Goal: Task Accomplishment & Management: Complete application form

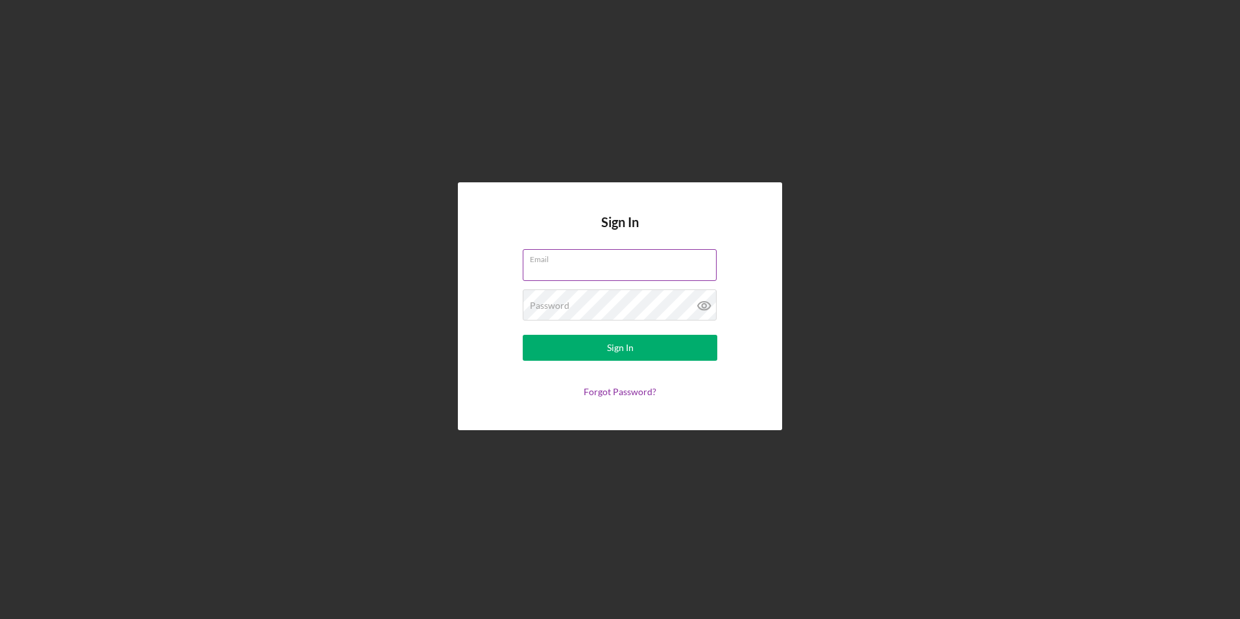
click at [601, 265] on input "Email" at bounding box center [620, 264] width 194 height 31
type input "[EMAIL_ADDRESS][DOMAIN_NAME]"
click at [523, 335] on button "Sign In" at bounding box center [620, 348] width 195 height 26
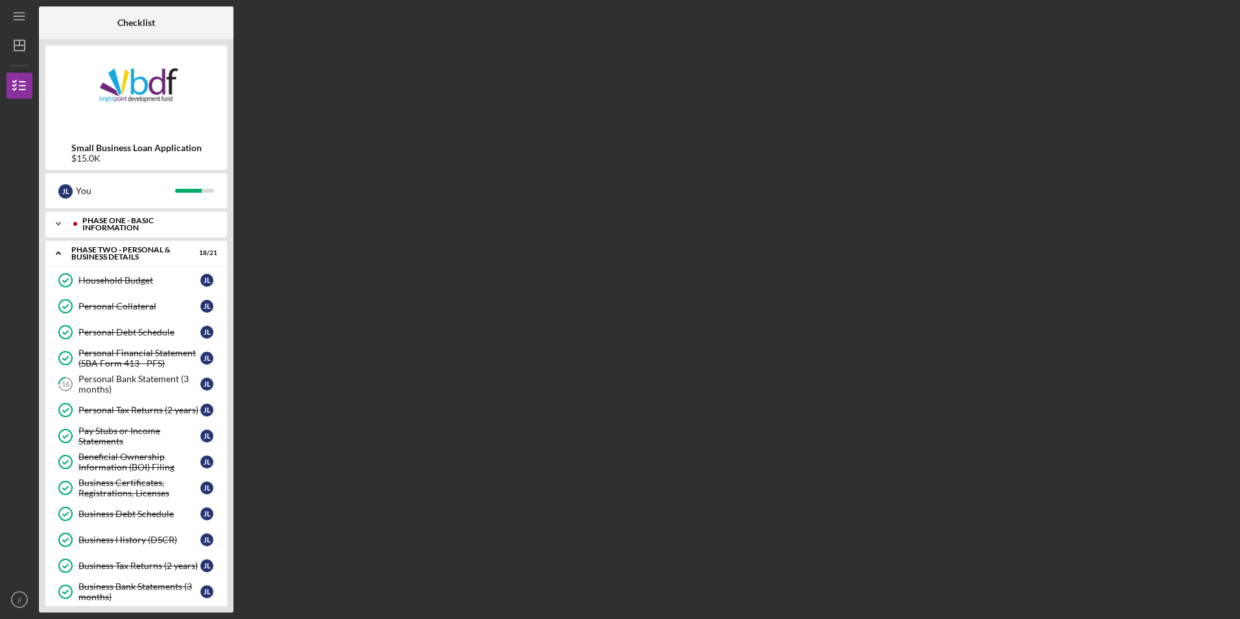
click at [123, 224] on div "Phase One - Basic Information" at bounding box center [146, 224] width 128 height 15
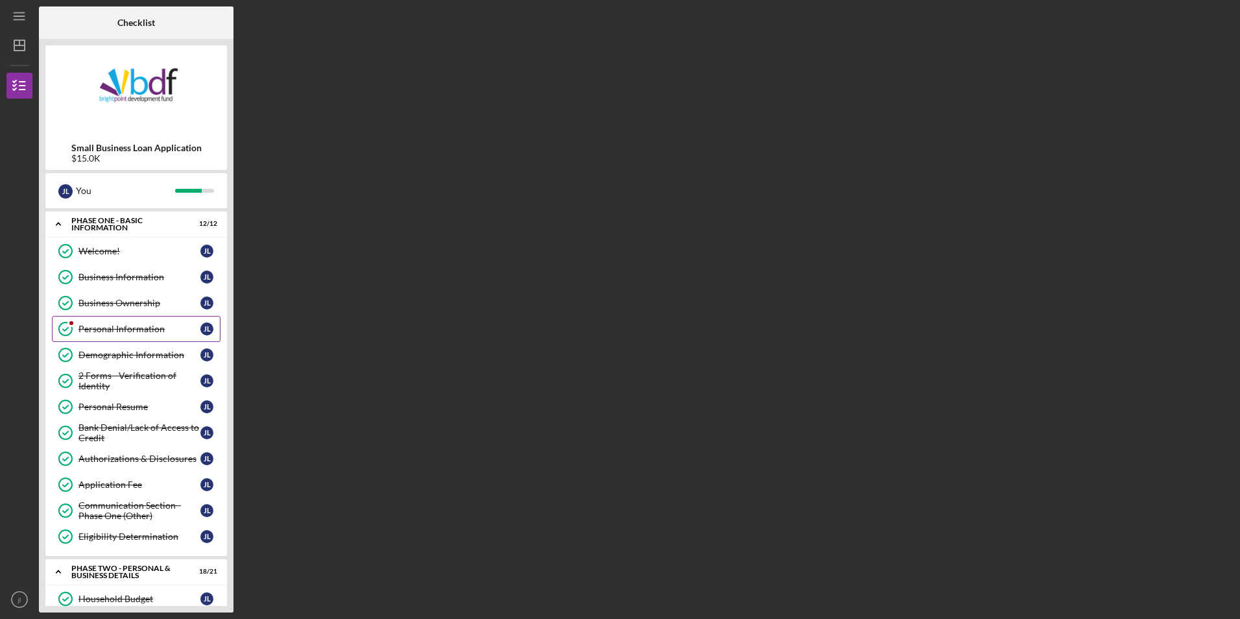
click at [130, 326] on div "Personal Information" at bounding box center [139, 329] width 122 height 10
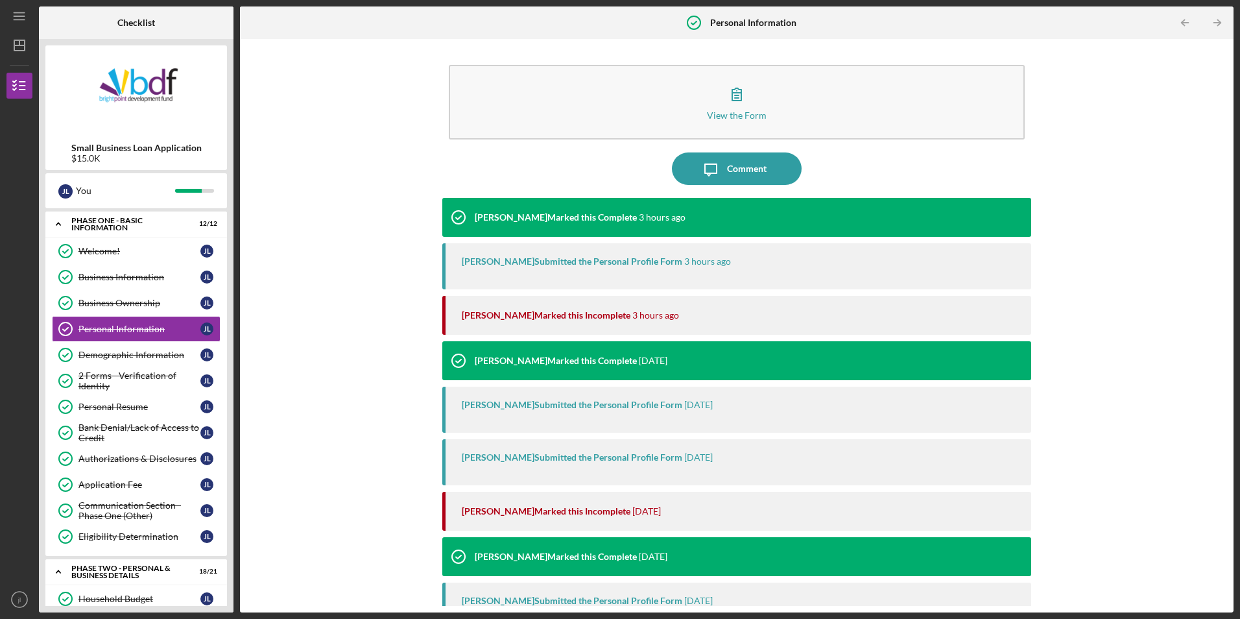
click at [0, 618] on nordpass-portal at bounding box center [0, 619] width 0 height 0
click at [141, 342] on link "Demographic Information Demographic Information [PERSON_NAME]" at bounding box center [136, 355] width 169 height 26
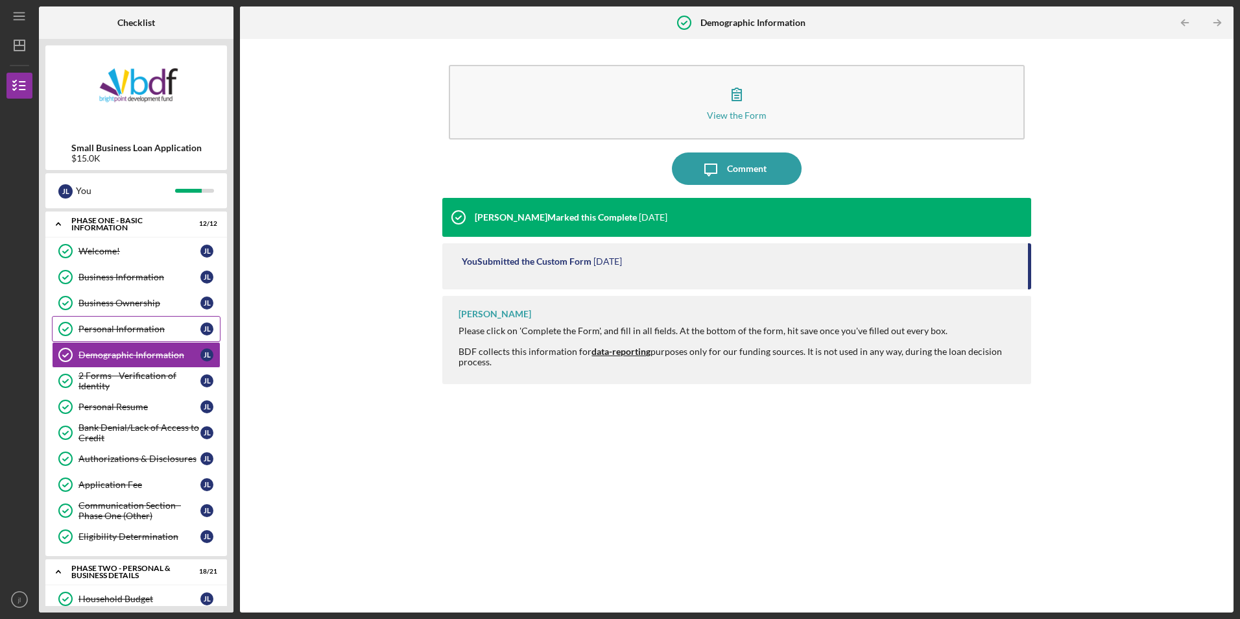
click at [144, 320] on link "Personal Information Personal Information [PERSON_NAME]" at bounding box center [136, 329] width 169 height 26
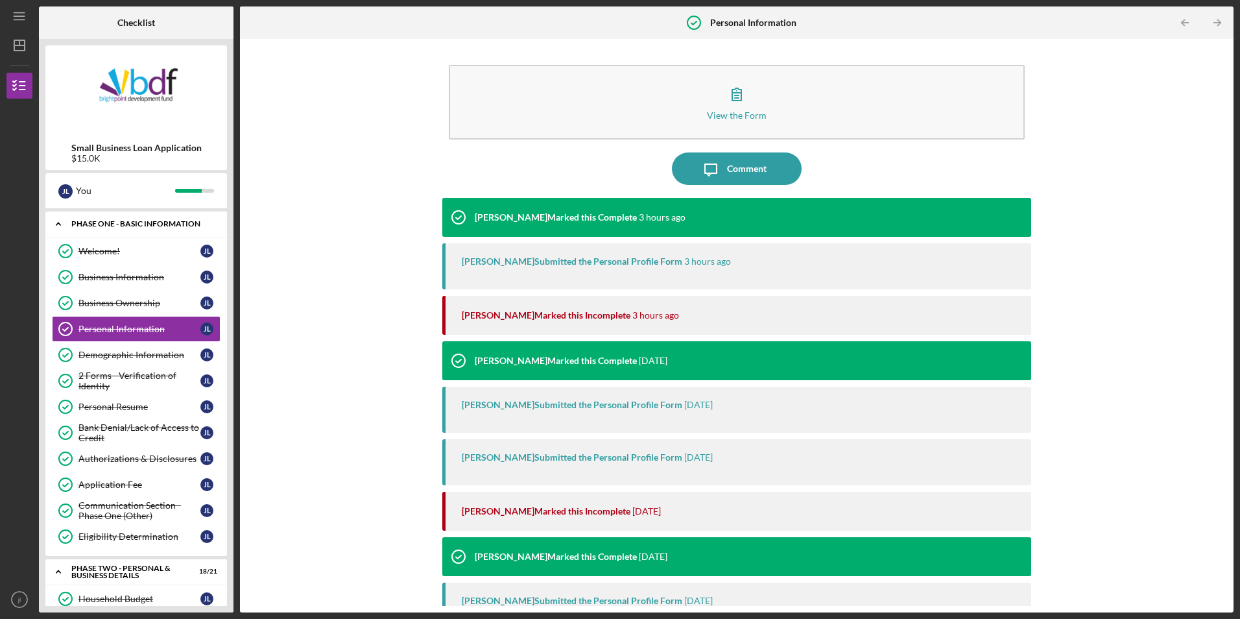
click at [136, 221] on div "Phase One - Basic Information" at bounding box center [140, 224] width 139 height 8
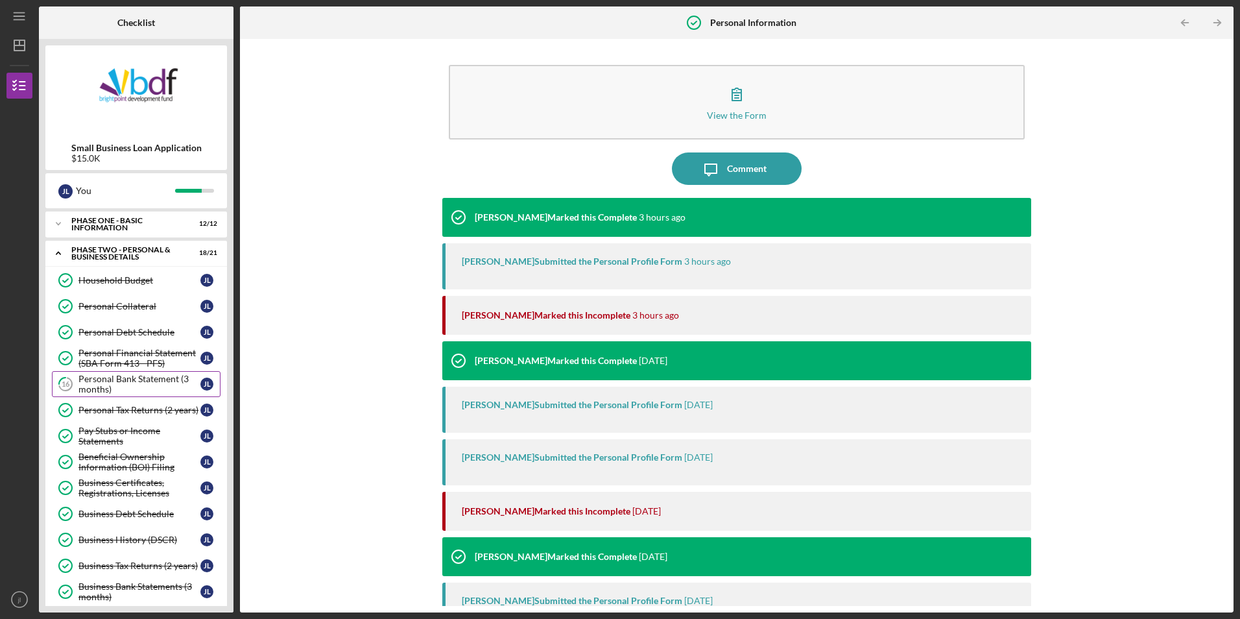
click at [142, 383] on div "Personal Bank Statement (3 months)" at bounding box center [139, 384] width 122 height 21
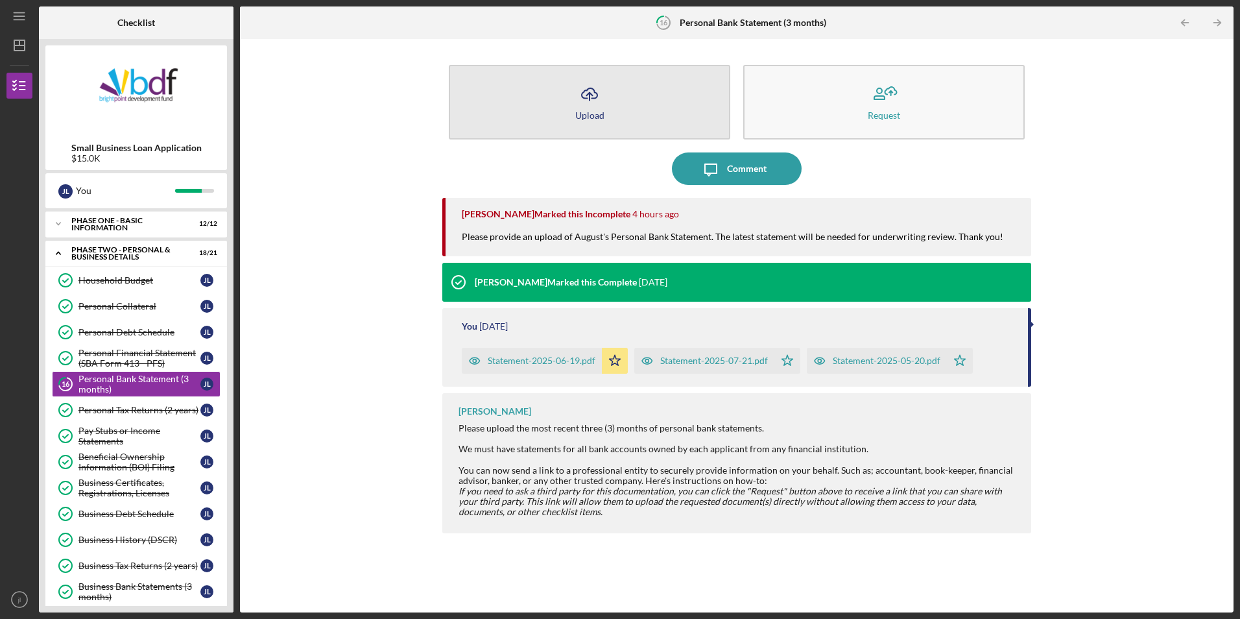
click at [643, 112] on button "Icon/Upload Upload" at bounding box center [589, 102] width 281 height 75
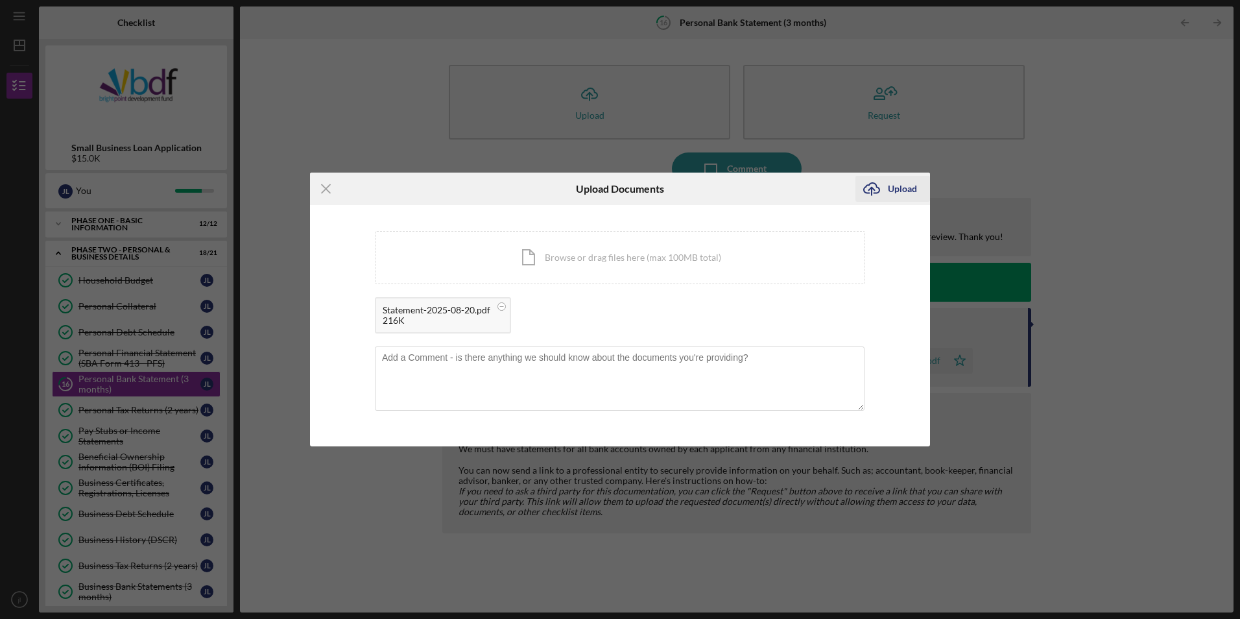
click at [897, 191] on div "Upload" at bounding box center [902, 189] width 29 height 26
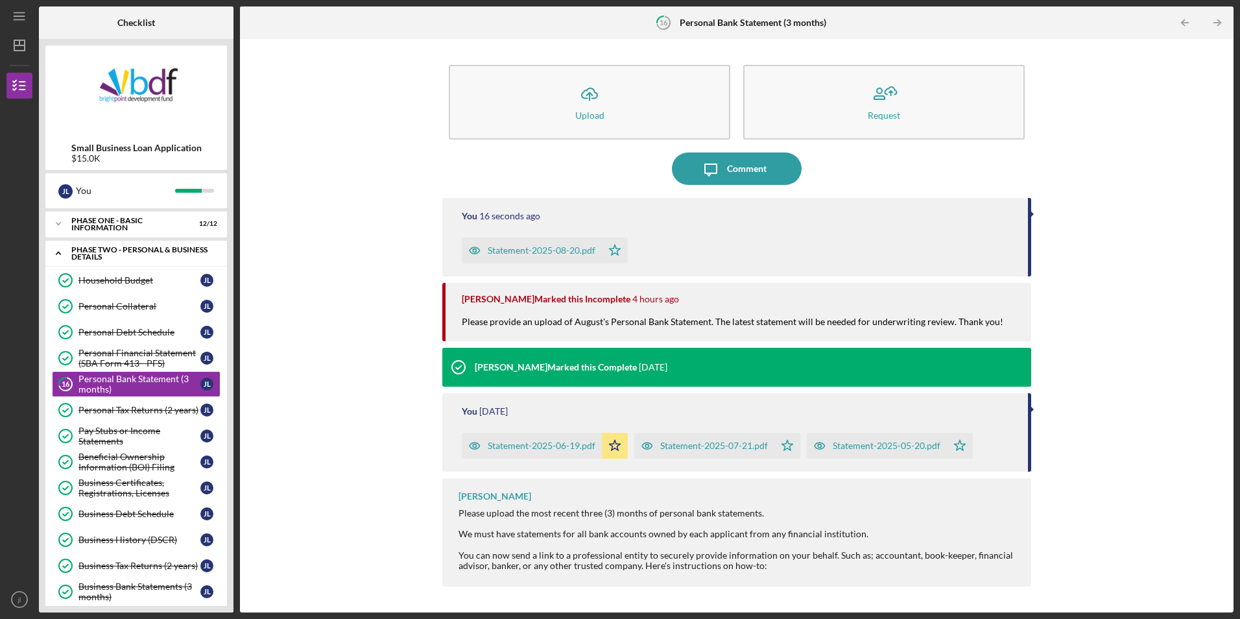
click at [124, 250] on div "PHASE TWO - PERSONAL & BUSINESS DETAILS" at bounding box center [140, 253] width 139 height 15
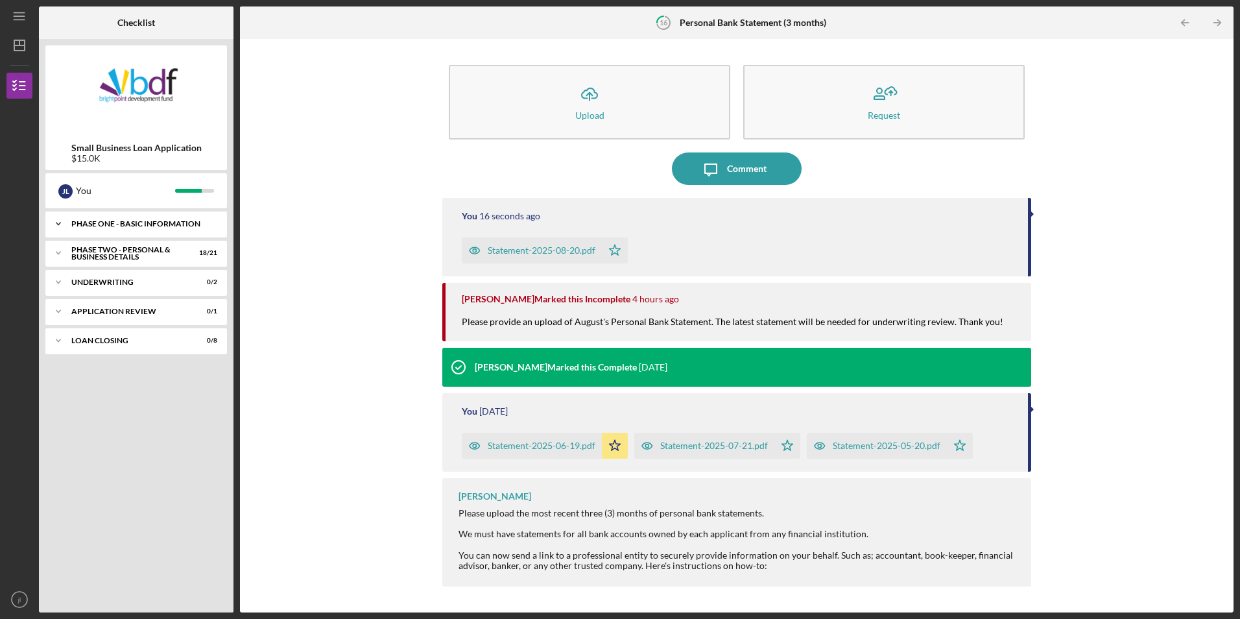
click at [127, 228] on div "Icon/Expander Phase One - Basic Information 12 / 12" at bounding box center [136, 224] width 182 height 26
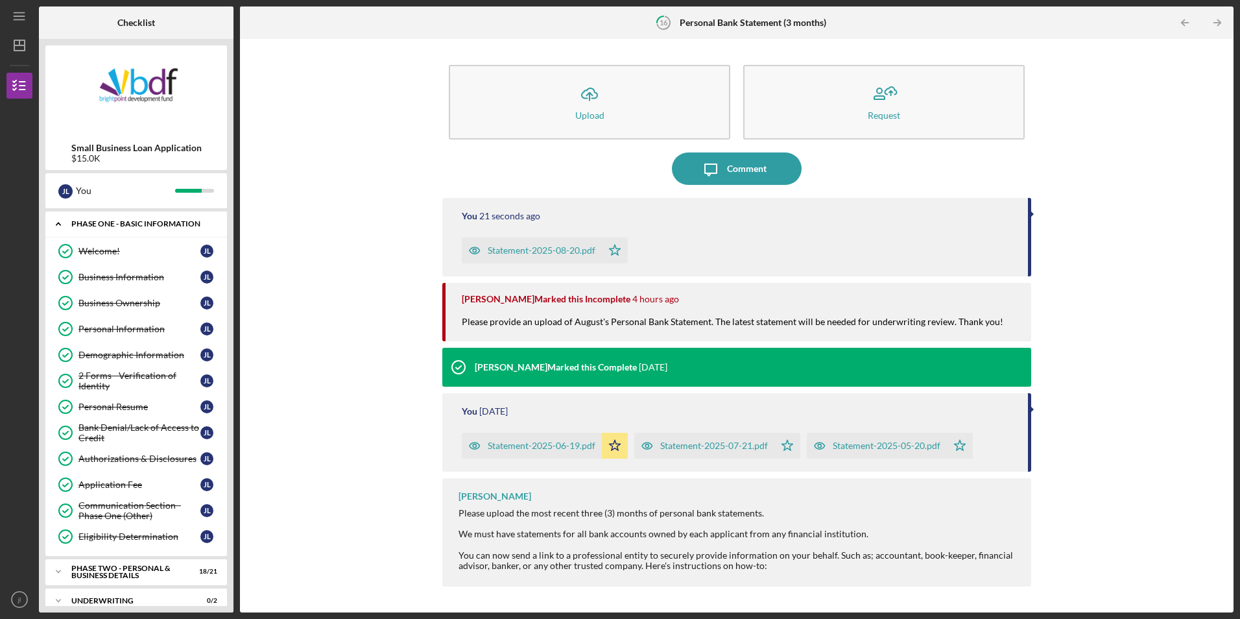
click at [125, 228] on div "Icon/Expander Phase One - Basic Information 12 / 12" at bounding box center [136, 224] width 182 height 27
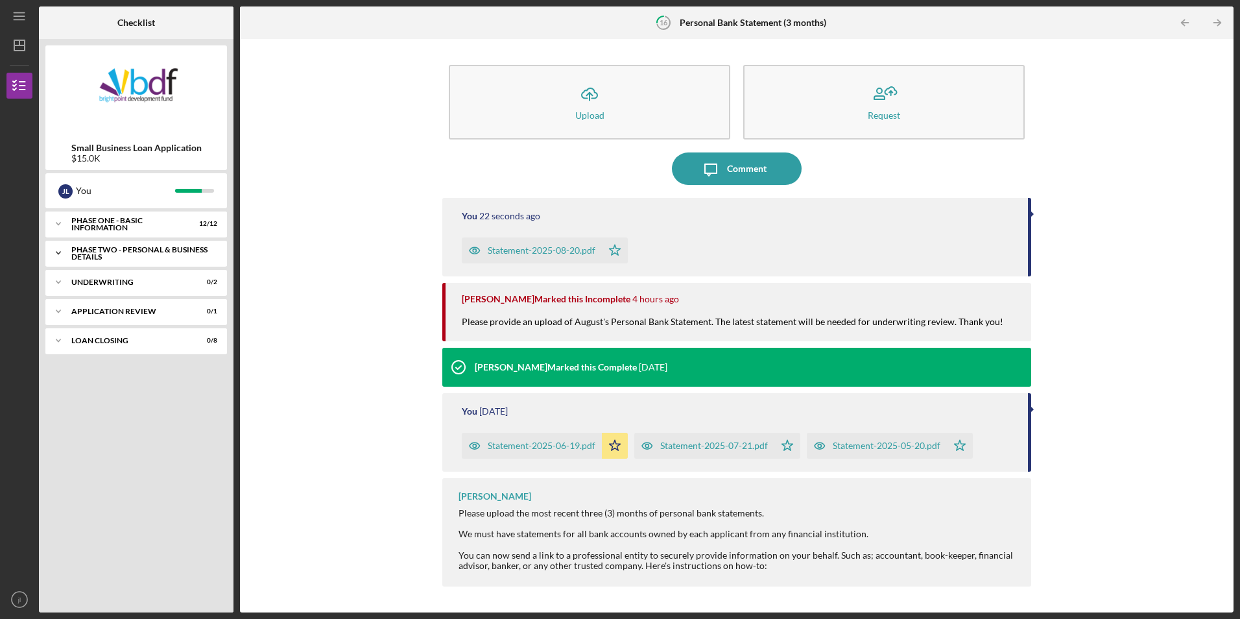
click at [120, 252] on div "PHASE TWO - PERSONAL & BUSINESS DETAILS" at bounding box center [140, 253] width 139 height 15
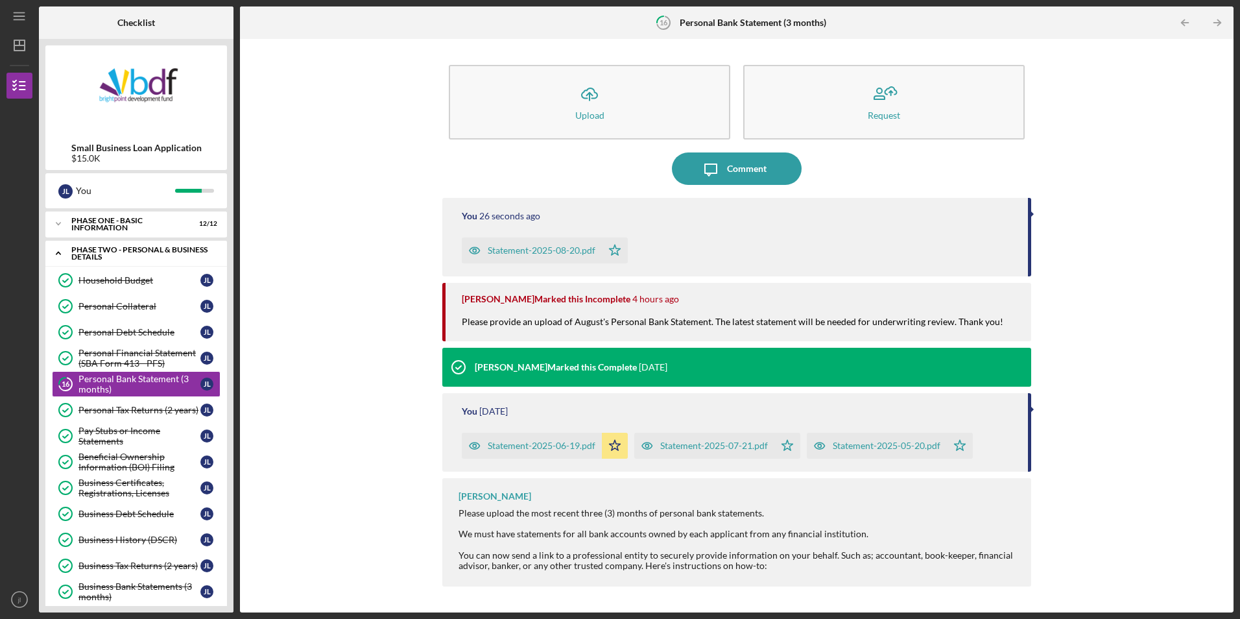
click at [65, 255] on icon "Icon/Expander" at bounding box center [58, 253] width 26 height 26
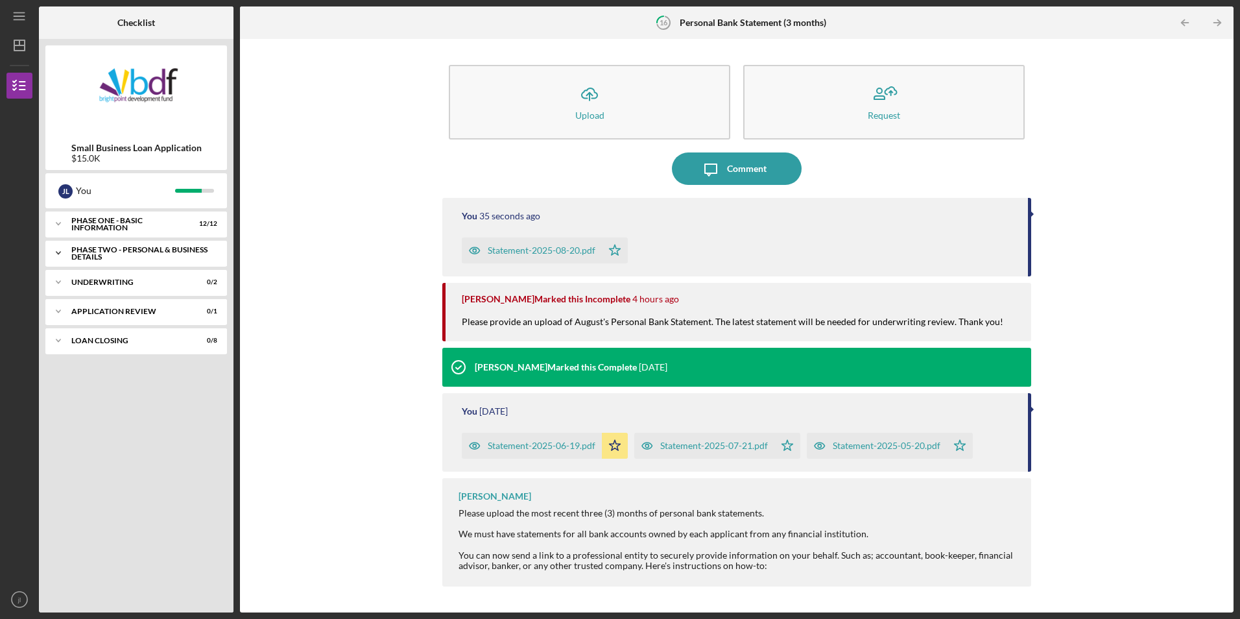
click at [173, 260] on div "PHASE TWO - PERSONAL & BUSINESS DETAILS" at bounding box center [140, 253] width 139 height 15
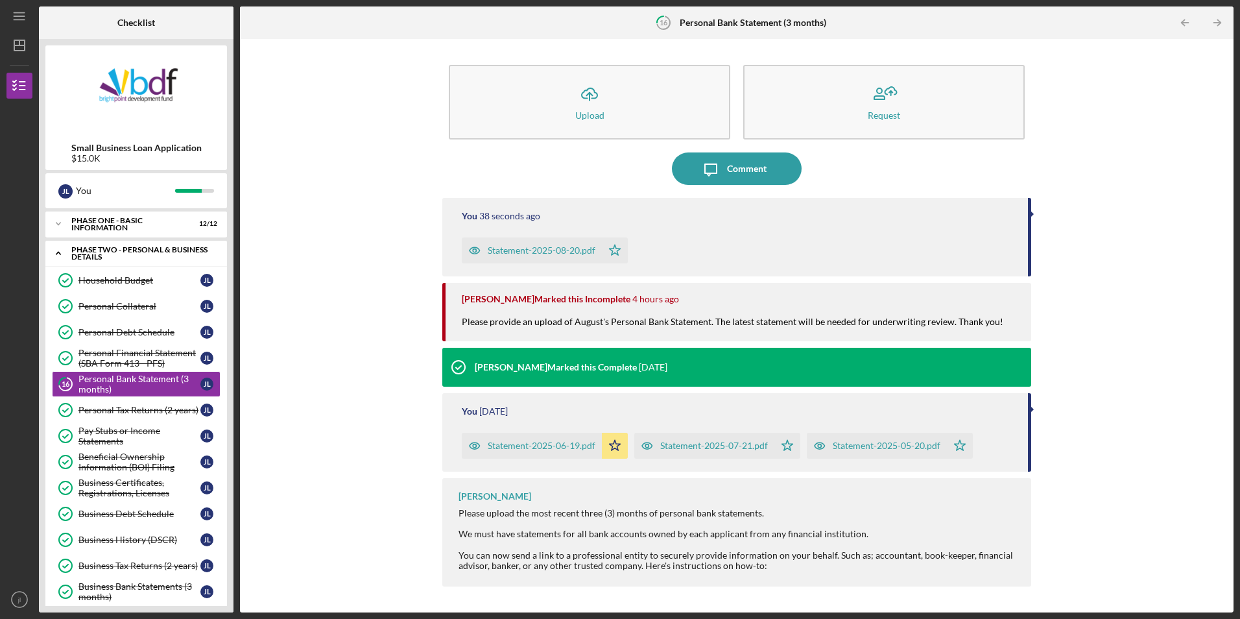
click at [149, 260] on div "PHASE TWO - PERSONAL & BUSINESS DETAILS" at bounding box center [140, 253] width 139 height 15
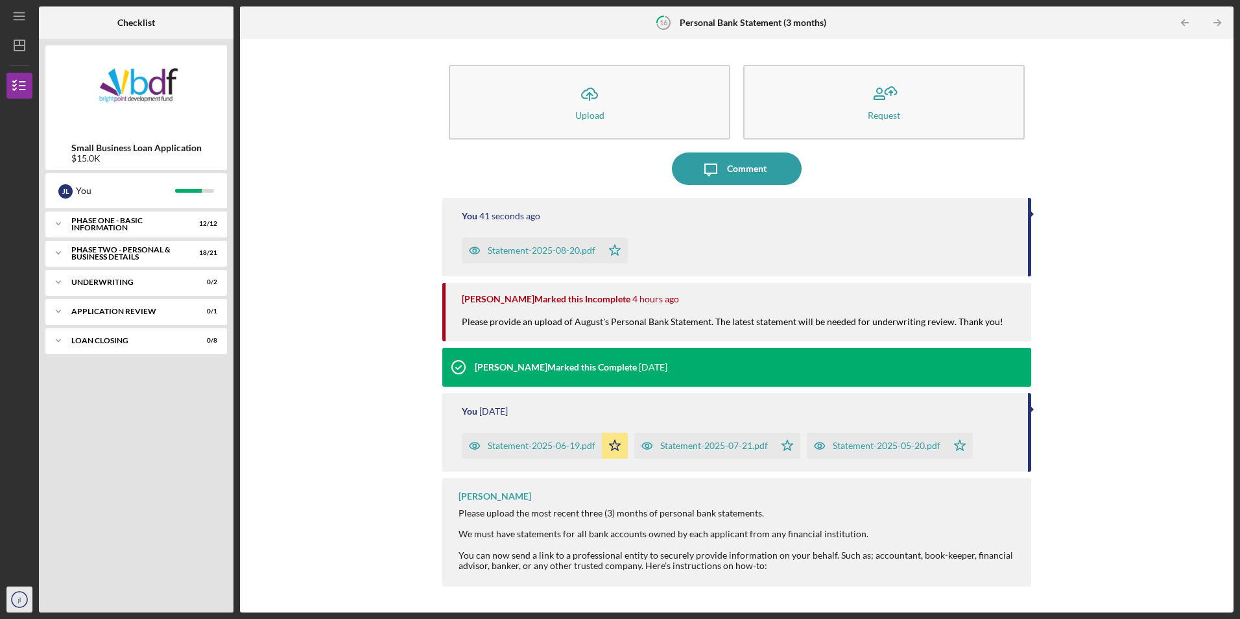
click at [26, 602] on icon "jl" at bounding box center [19, 599] width 26 height 32
click at [60, 574] on link "Logout" at bounding box center [78, 568] width 143 height 27
